Goal: Task Accomplishment & Management: Manage account settings

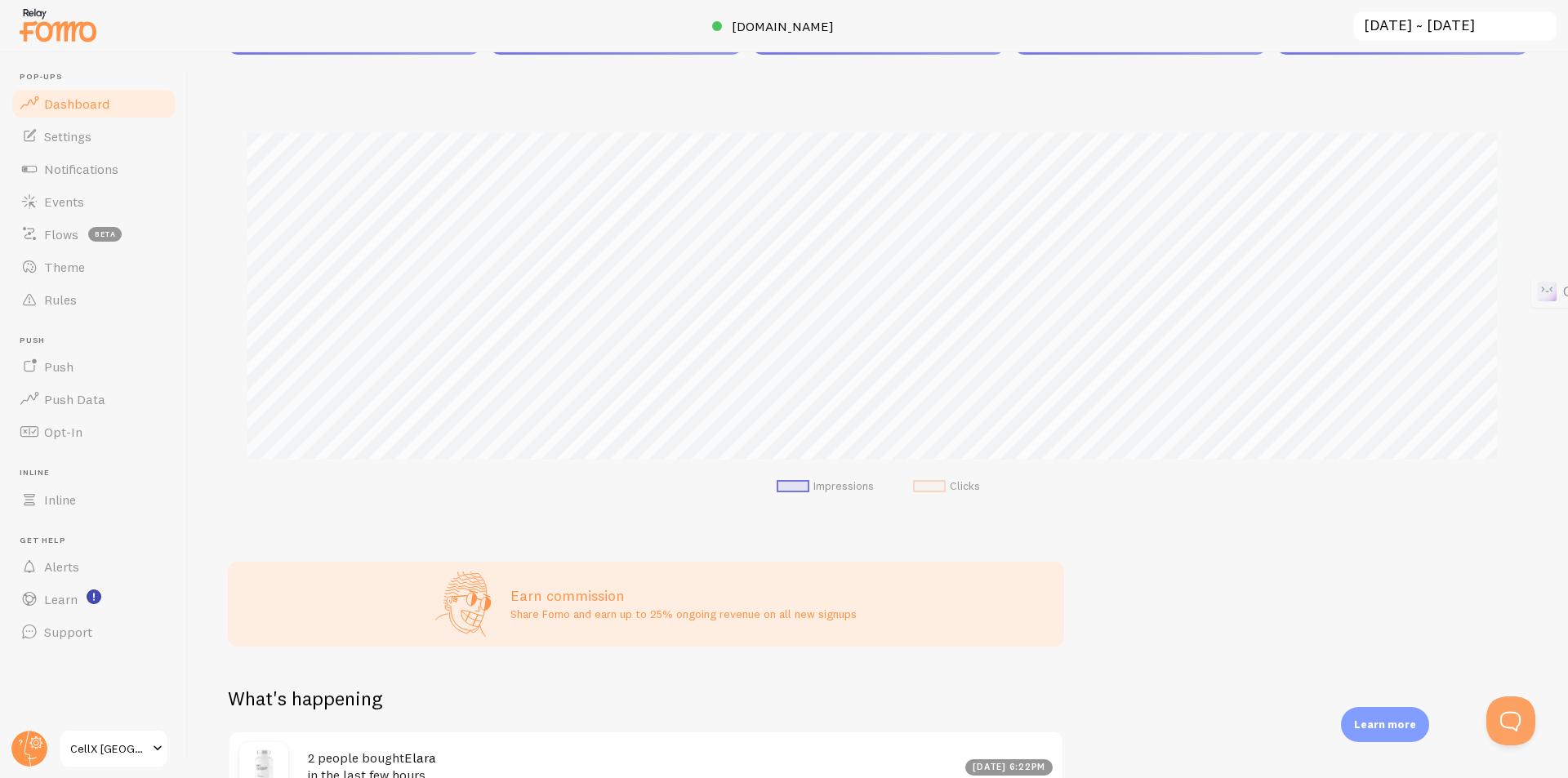
scroll to position [81, 0]
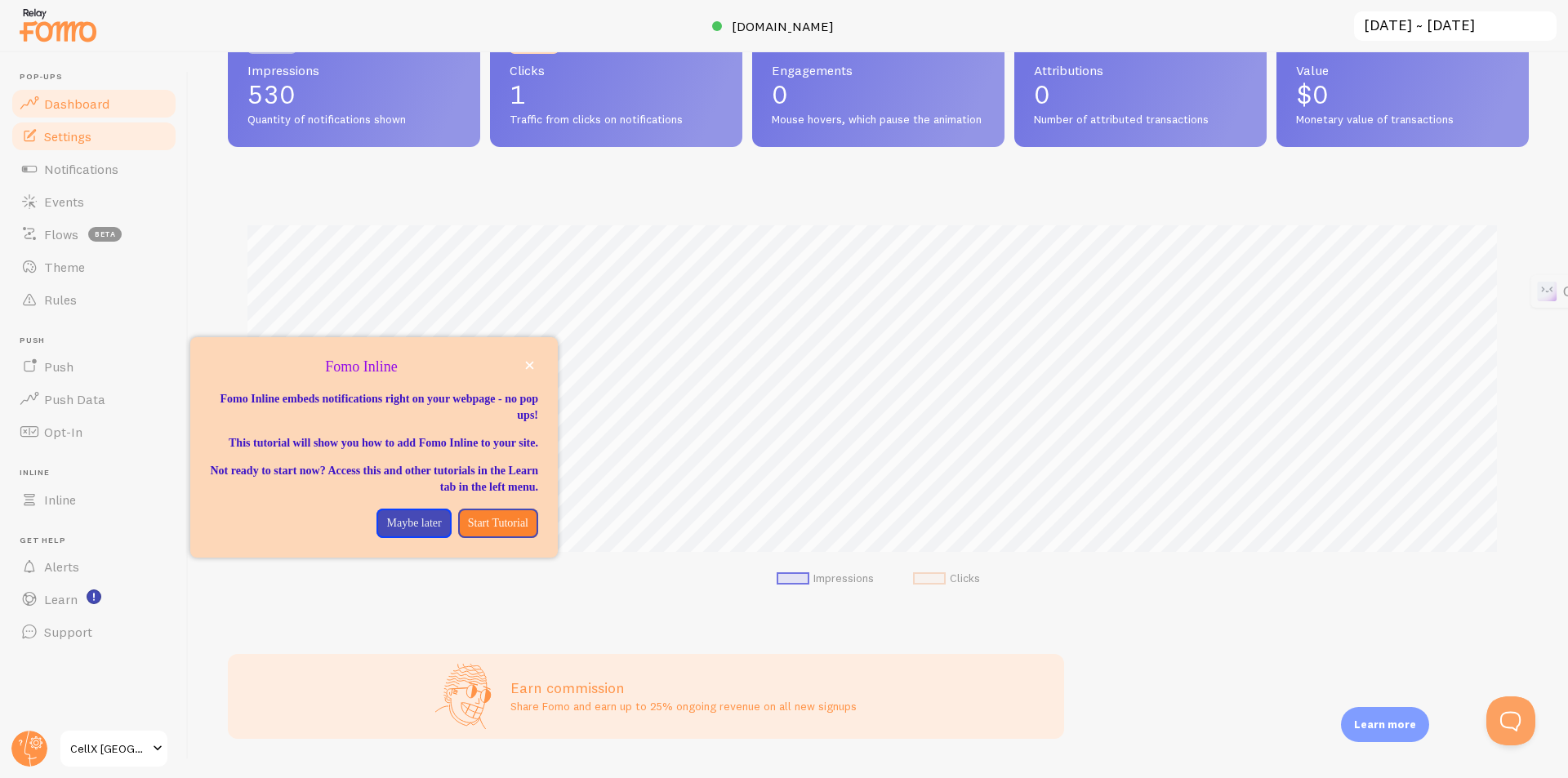
click at [112, 143] on link "Settings" at bounding box center [94, 136] width 168 height 33
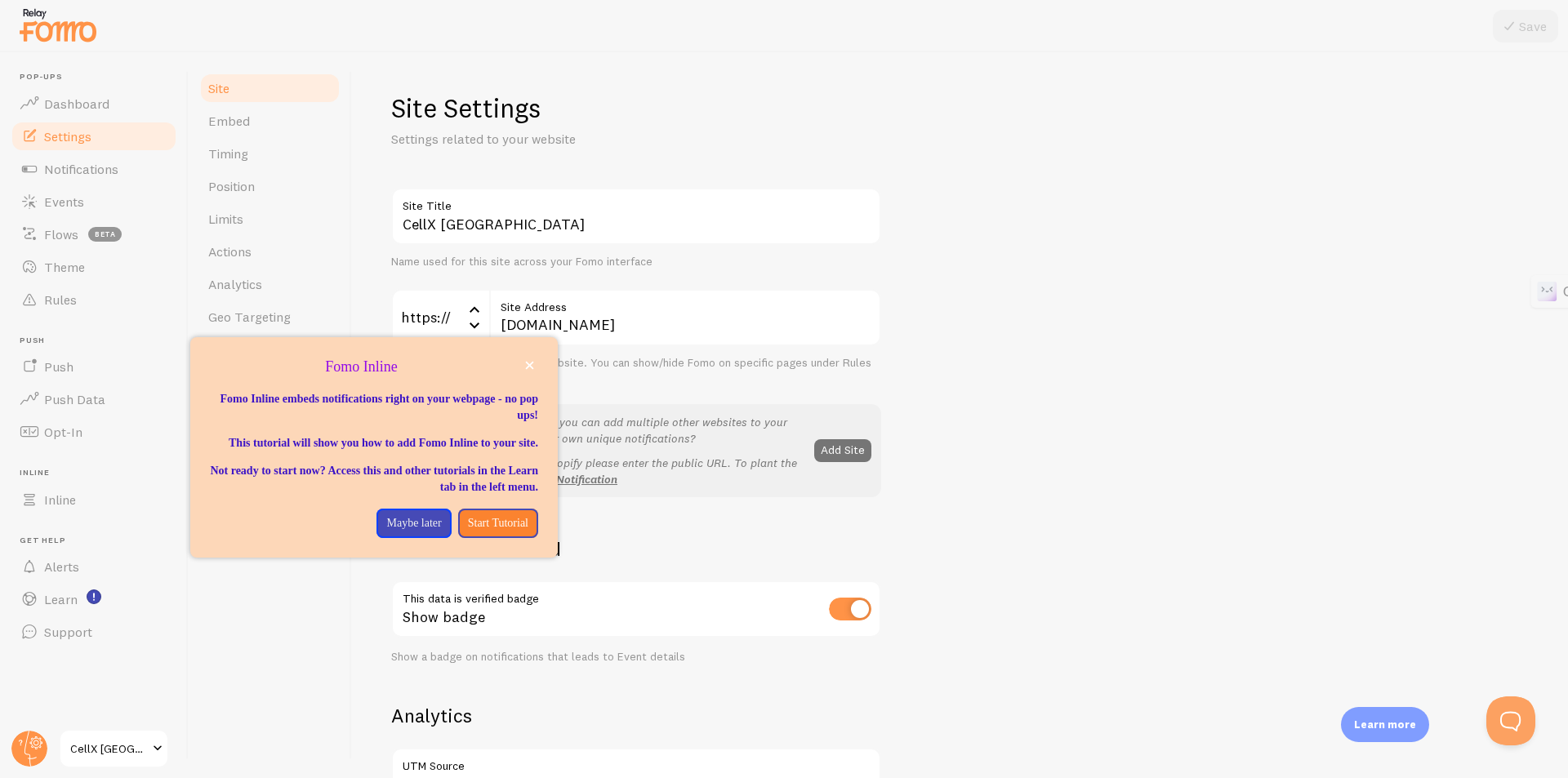
click at [1076, 263] on div "CellX [GEOGRAPHIC_DATA] Site Title Name used for this site across your Fomo int…" at bounding box center [960, 740] width 1137 height 1105
click at [527, 364] on icon "close," at bounding box center [530, 365] width 9 height 9
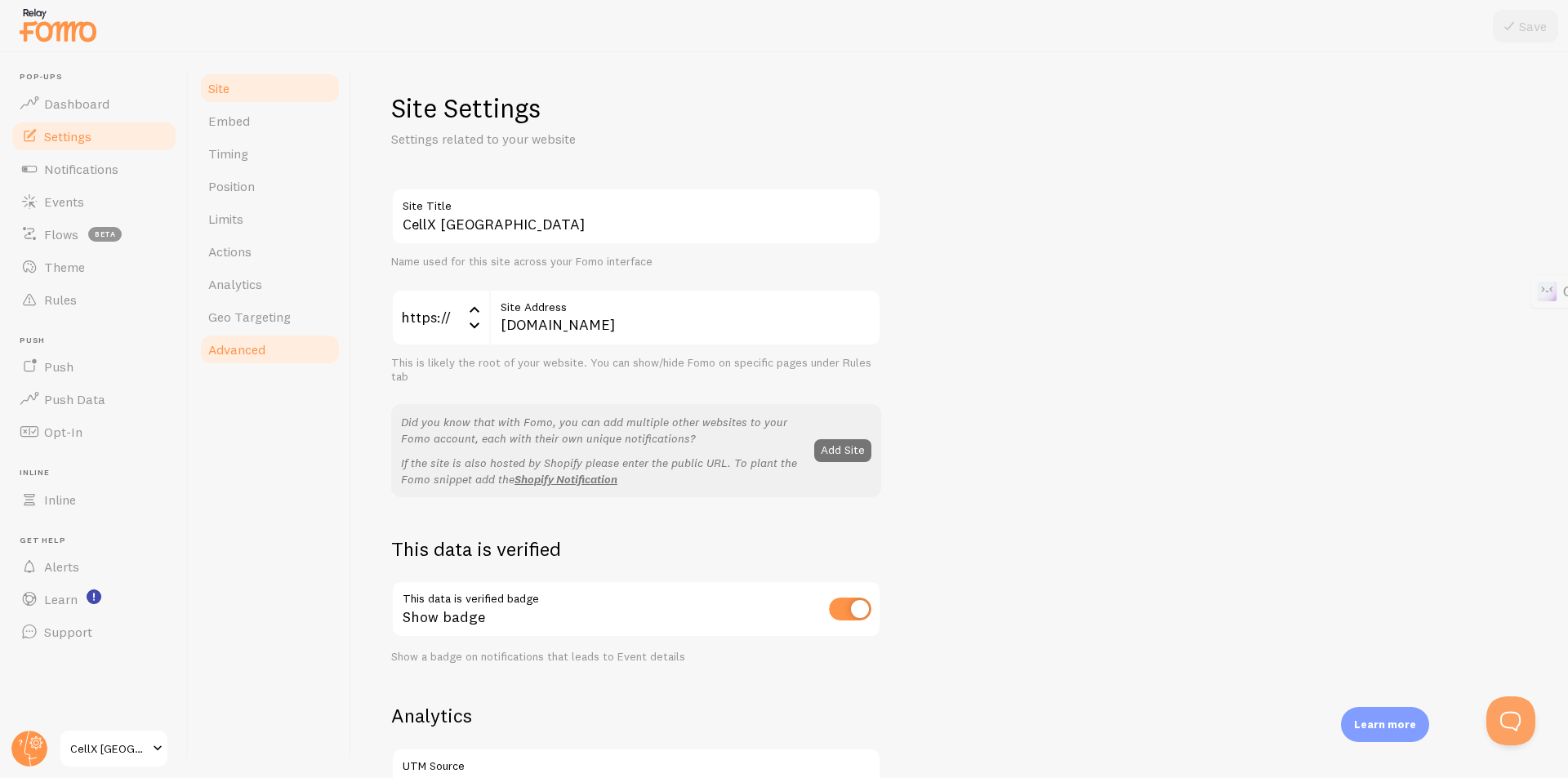
click at [263, 344] on span "Advanced" at bounding box center [236, 348] width 58 height 16
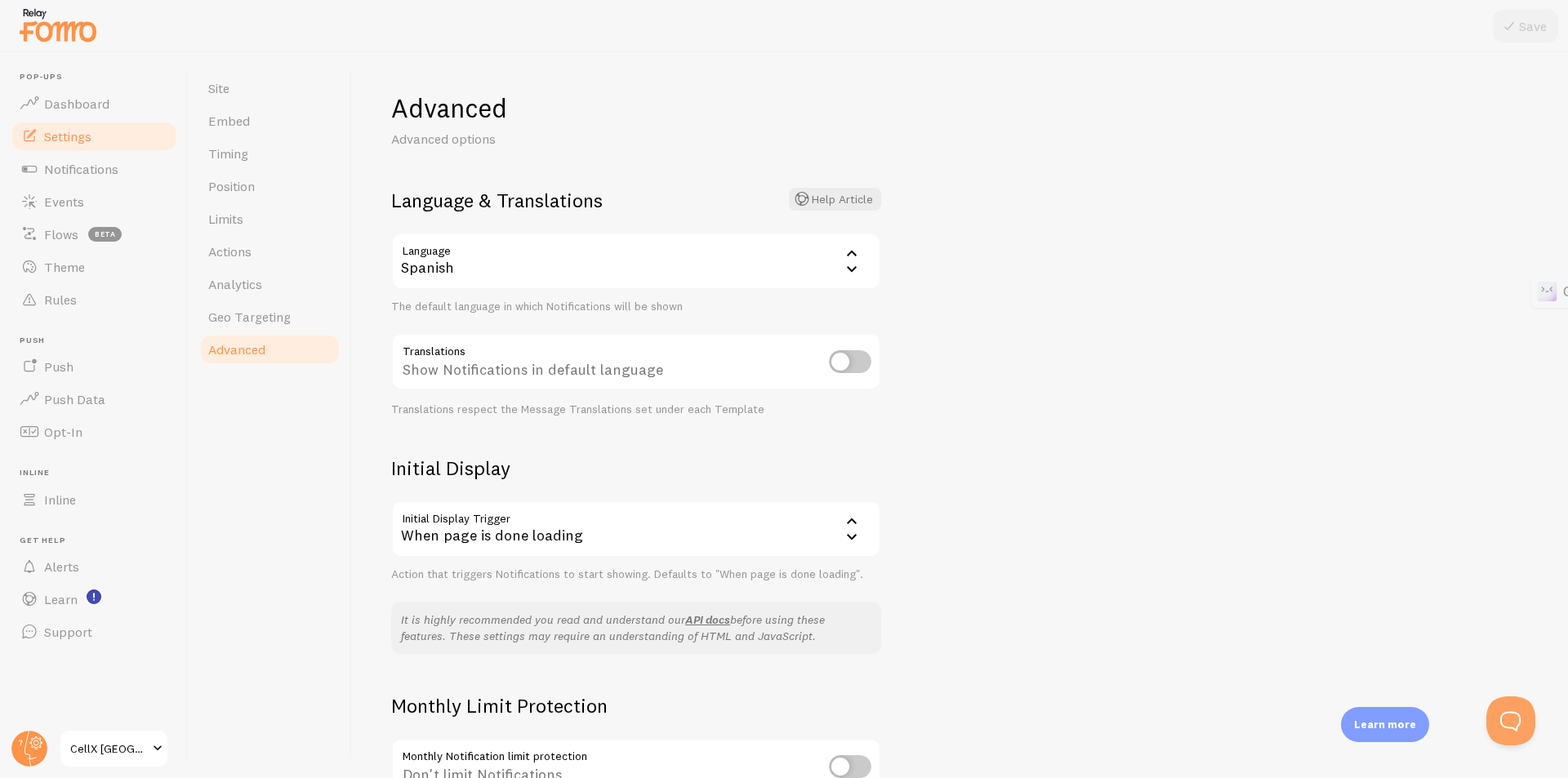
click at [977, 257] on div "Advanced Advanced options Language & Translations Help Article Language es Span…" at bounding box center [960, 414] width 1216 height 726
click at [1103, 354] on div "Advanced Advanced options Language & Translations Help Article Language es Span…" at bounding box center [960, 414] width 1216 height 726
click at [850, 365] on input "checkbox" at bounding box center [850, 362] width 43 height 23
checkbox input "true"
click at [1514, 18] on icon at bounding box center [1508, 25] width 20 height 20
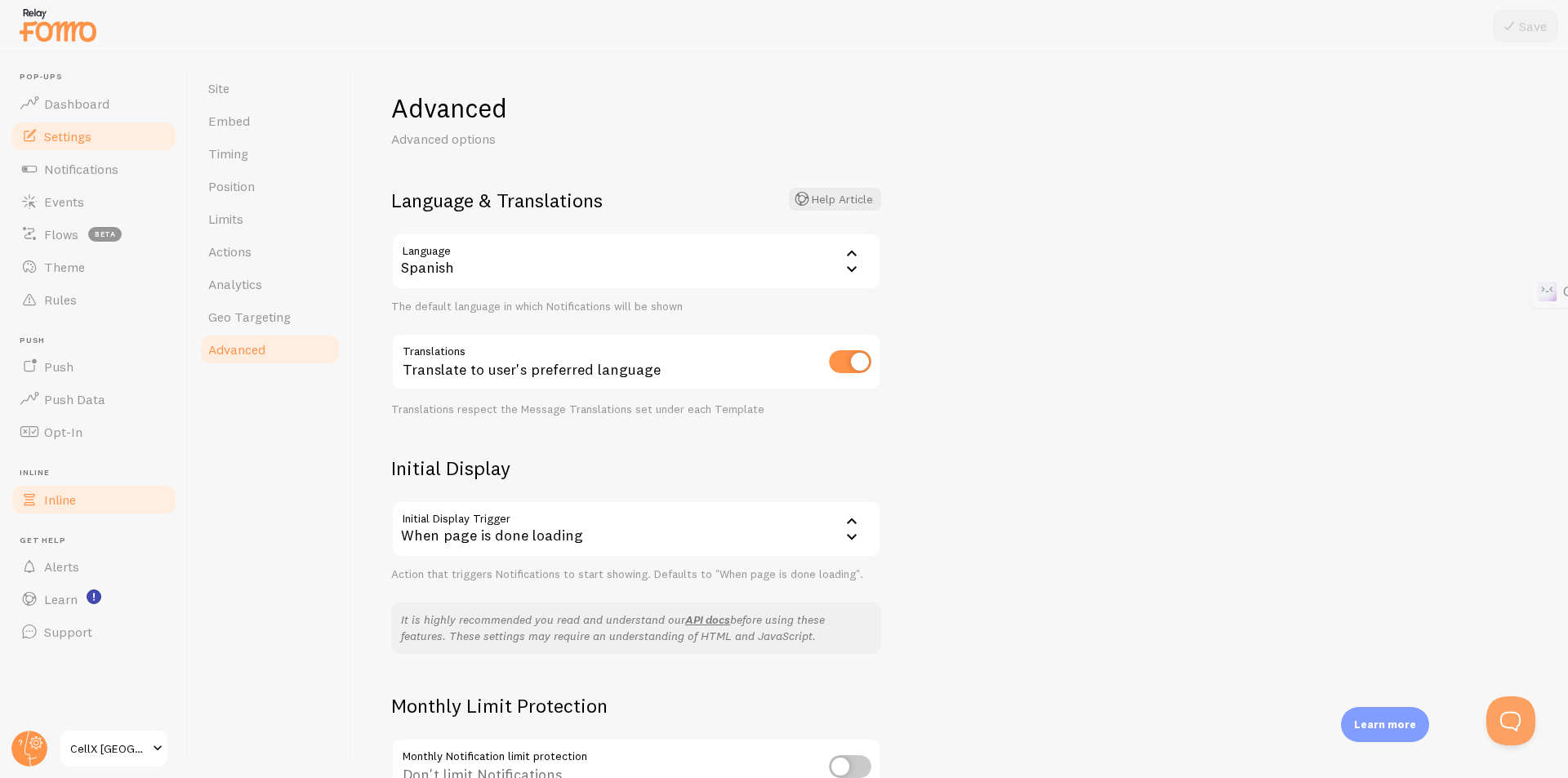
click at [70, 497] on span "Inline" at bounding box center [60, 499] width 32 height 16
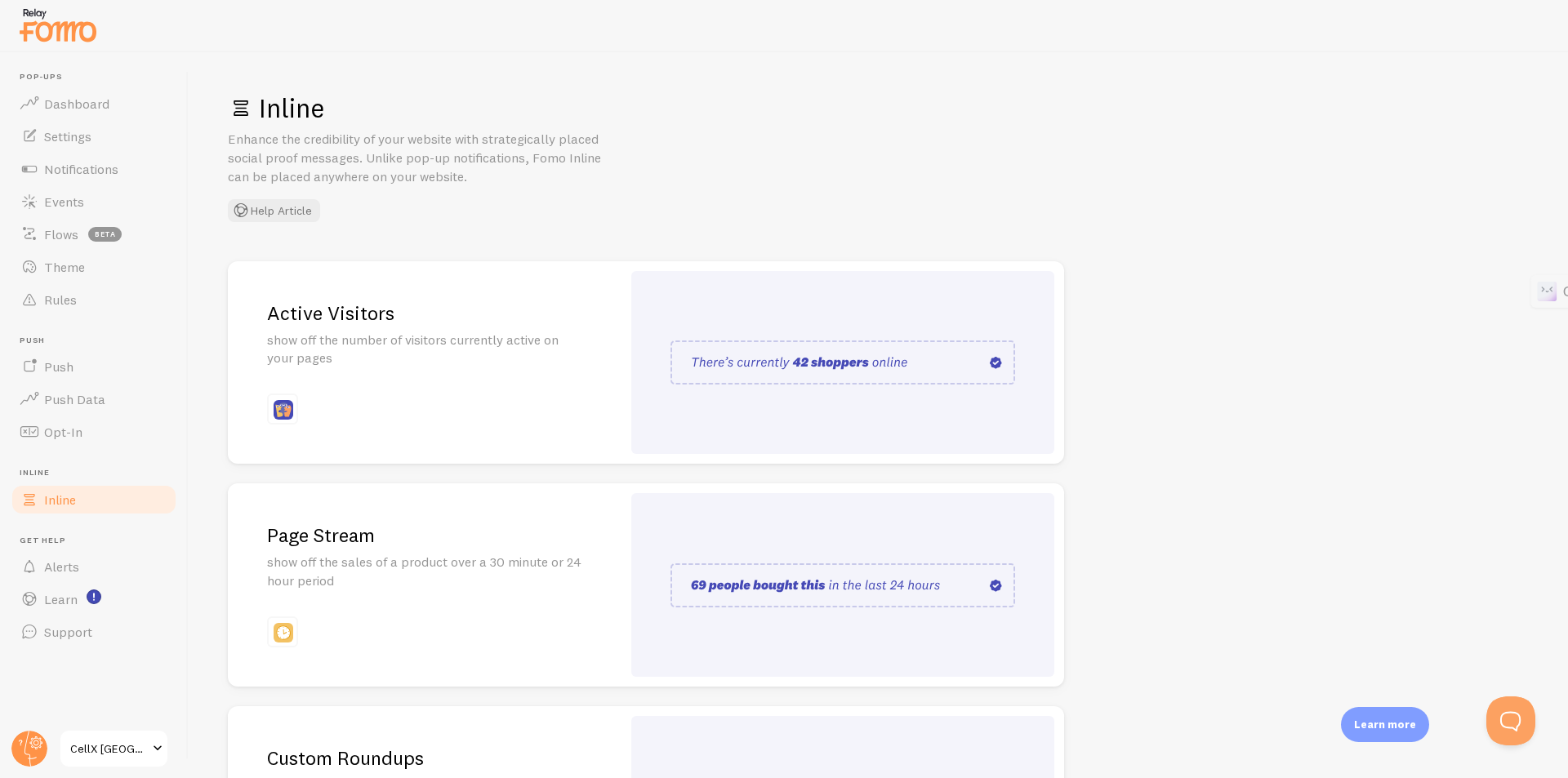
click at [457, 418] on div "Active Visitors show off the number of visitors currently active on your pages" at bounding box center [424, 363] width 394 height 203
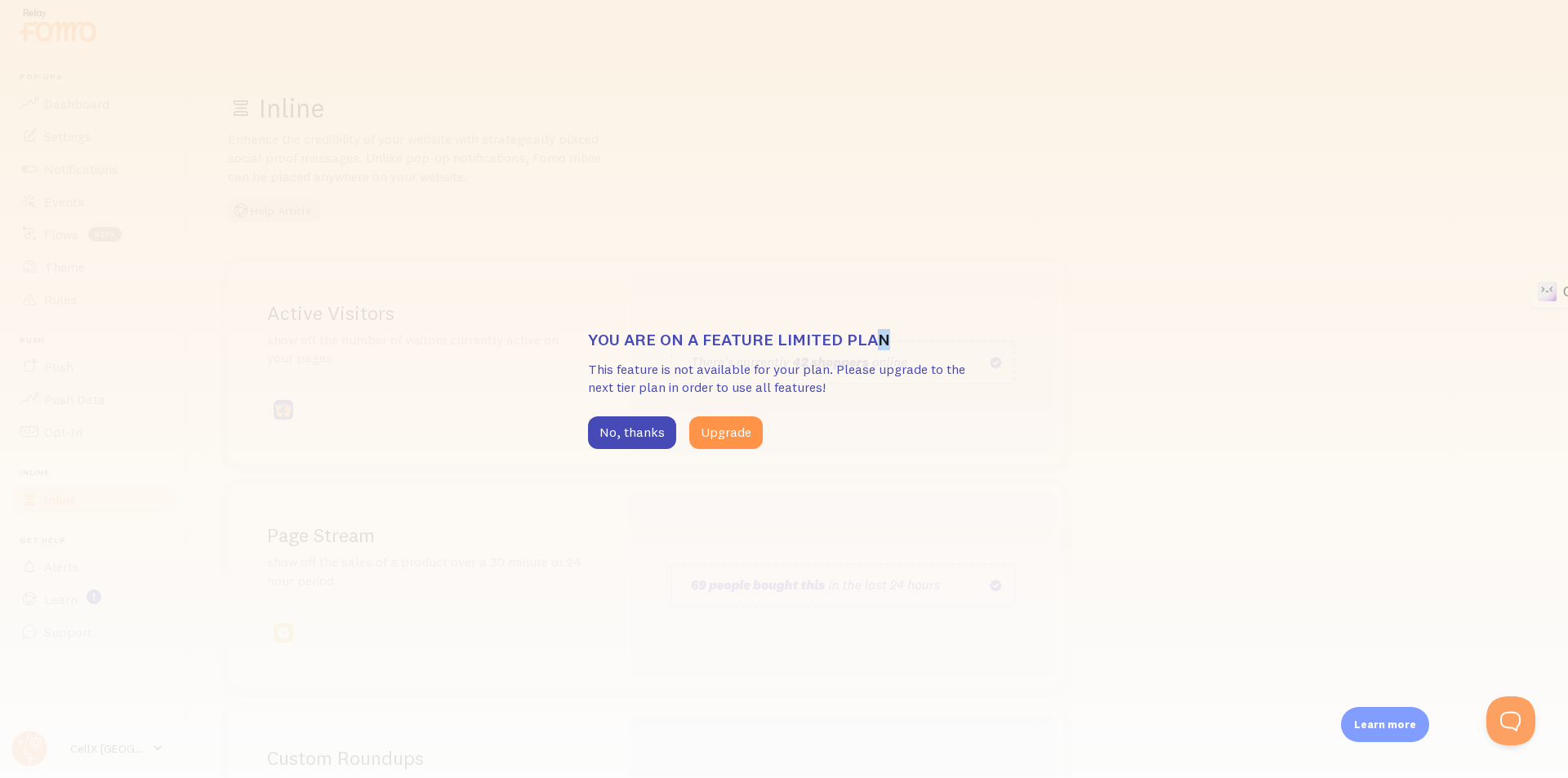
drag, startPoint x: 878, startPoint y: 189, endPoint x: 839, endPoint y: 175, distance: 41.4
click at [874, 189] on div "You are on a feature limited plan This feature is not available for your plan. …" at bounding box center [784, 389] width 1568 height 778
